Goal: Find specific page/section: Find specific page/section

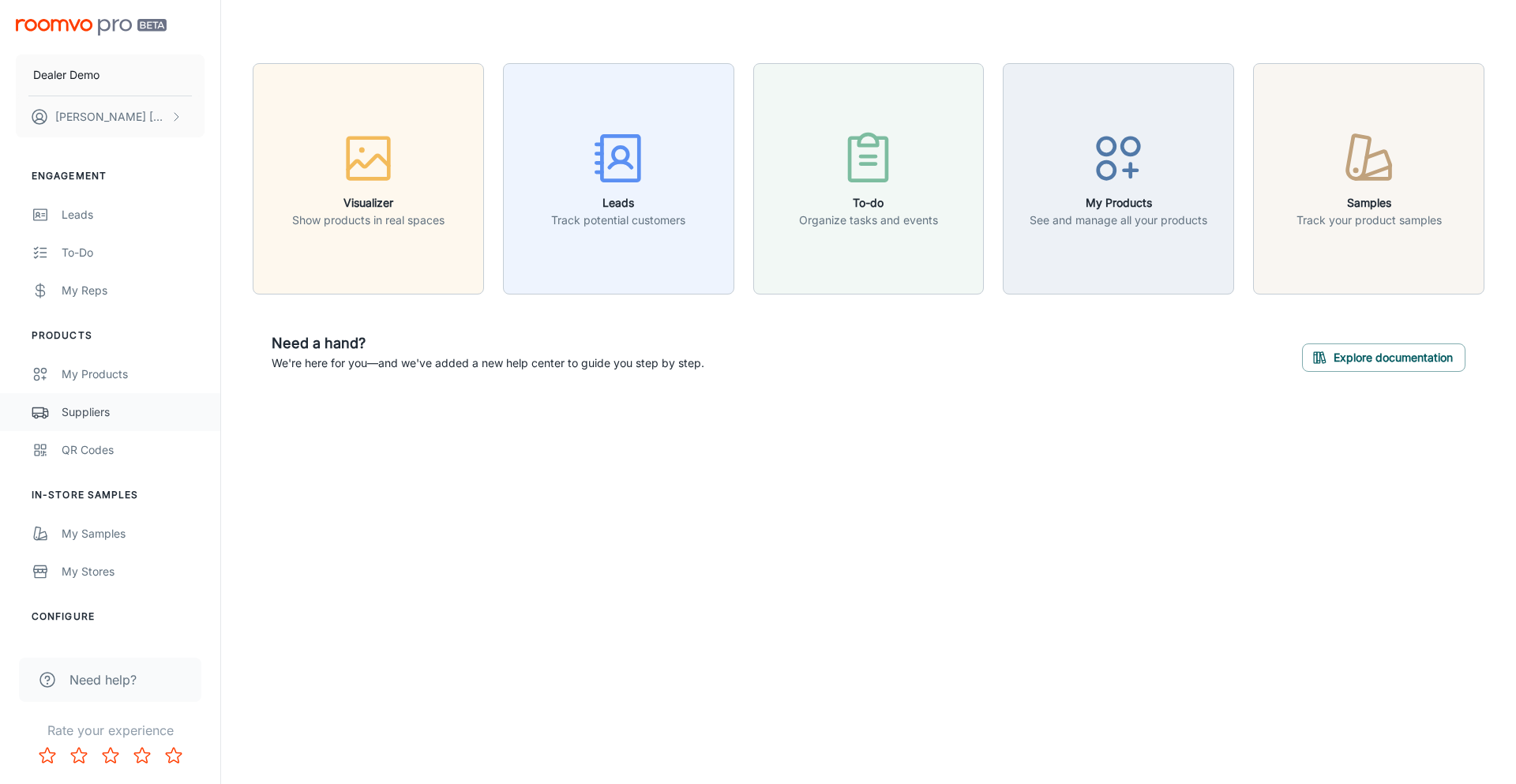
click at [100, 401] on link "Suppliers" at bounding box center [110, 412] width 220 height 38
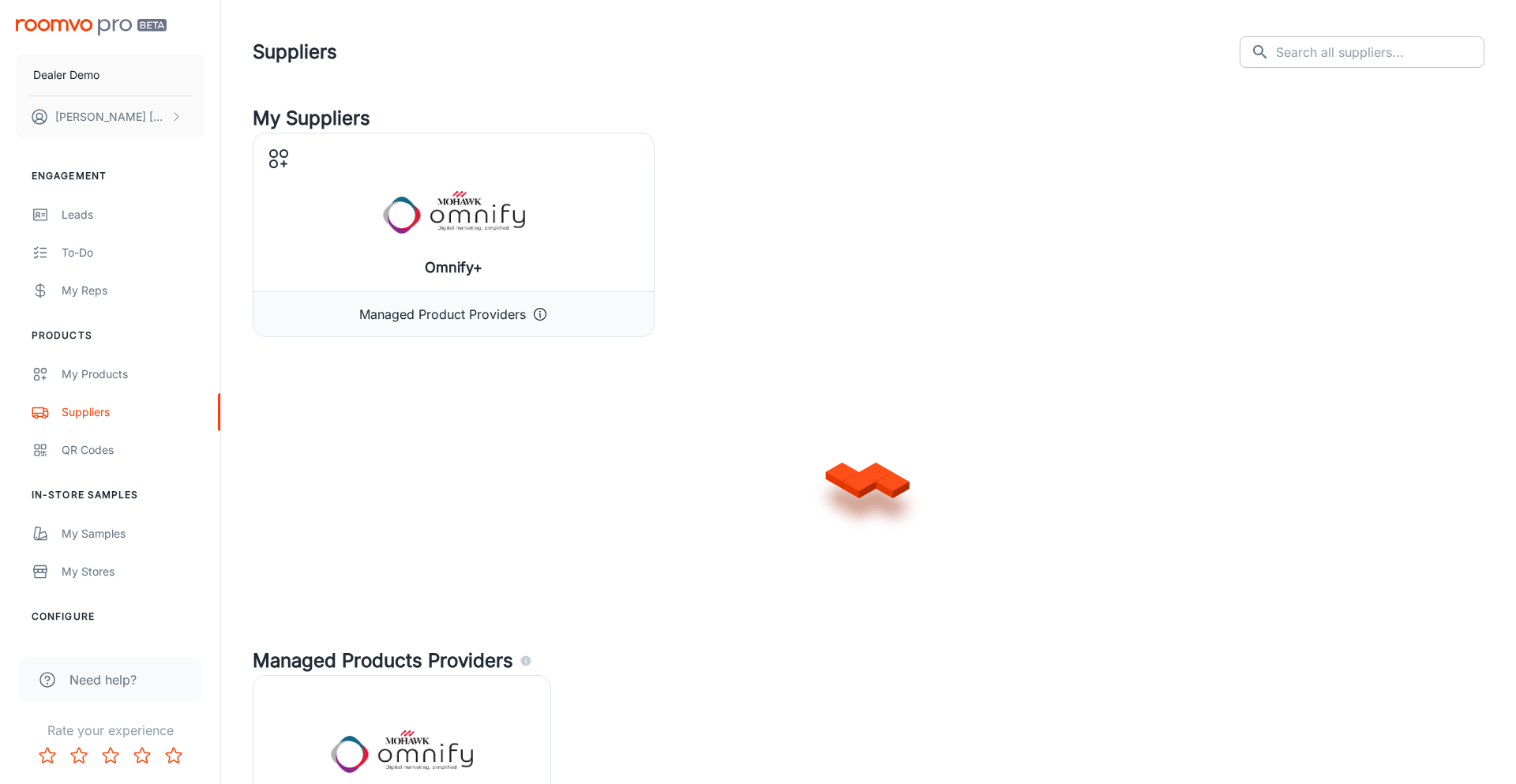
click at [1299, 50] on input "text" at bounding box center [1380, 52] width 208 height 32
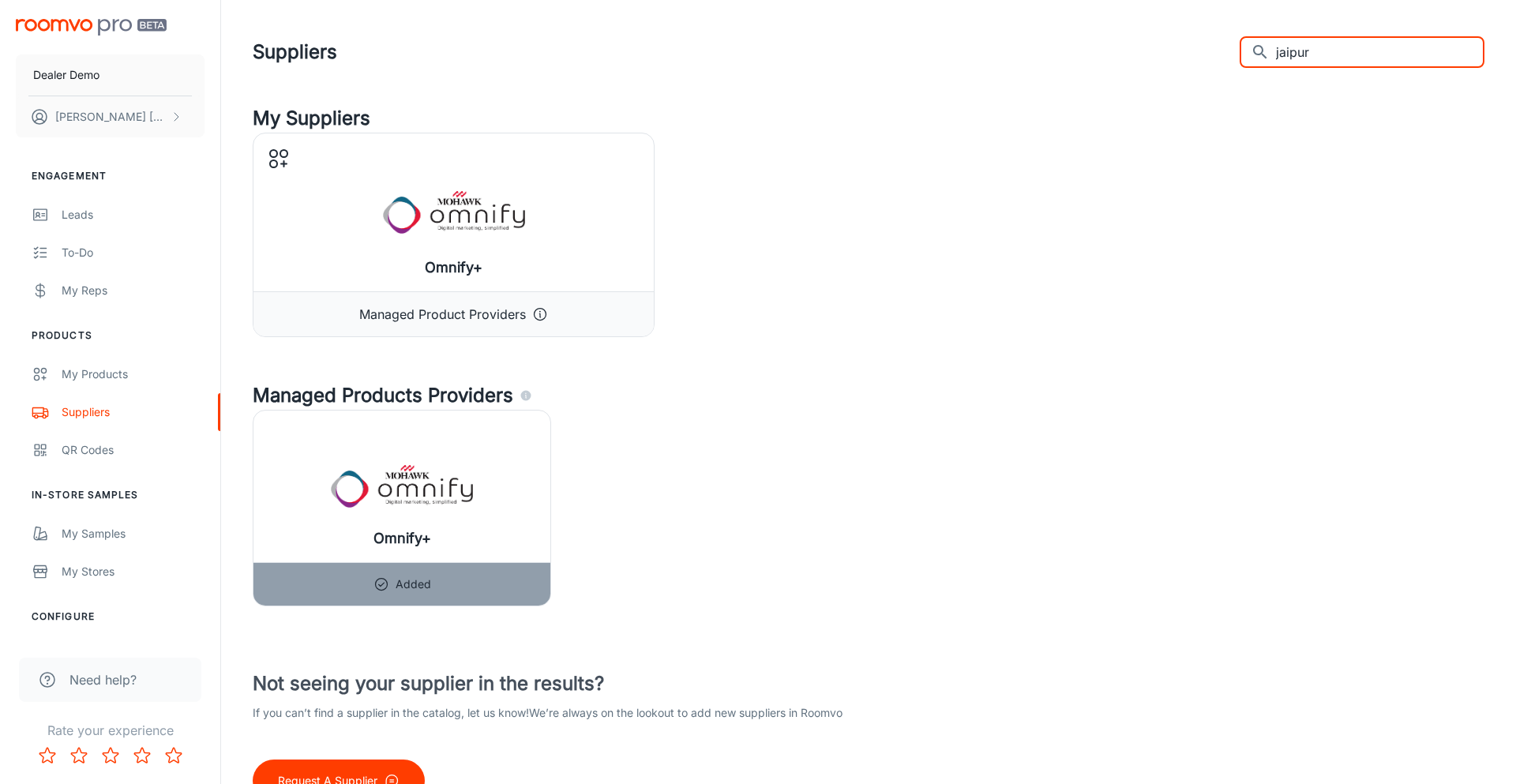
click at [1396, 52] on input "jaipur" at bounding box center [1380, 52] width 208 height 32
type input "nourison"
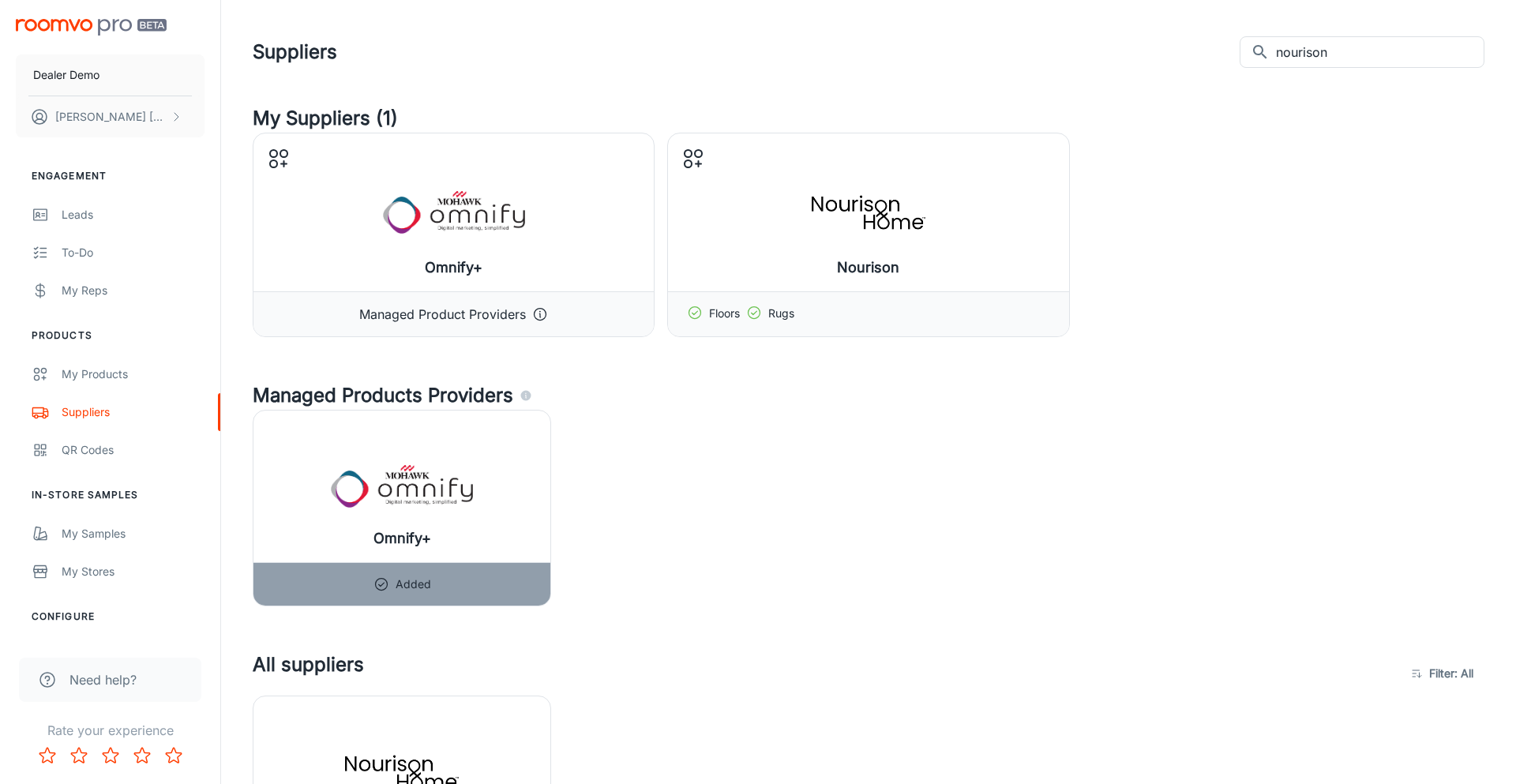
click at [1232, 43] on div "Suppliers ​ nourison ​" at bounding box center [868, 52] width 1232 height 41
click at [1351, 63] on input "nourison" at bounding box center [1380, 52] width 208 height 32
